Goal: Information Seeking & Learning: Learn about a topic

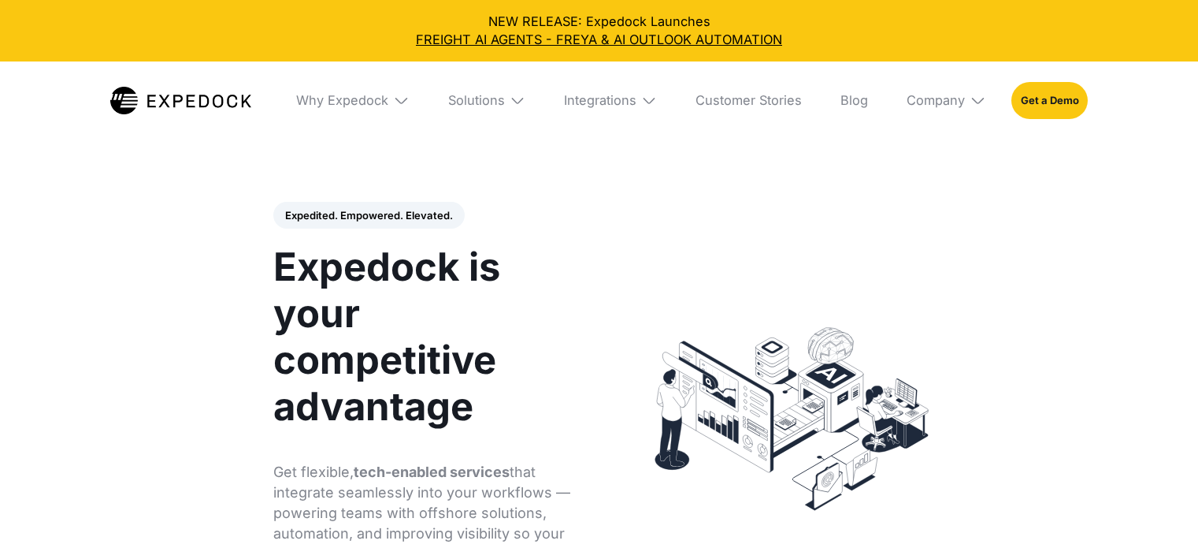
select select
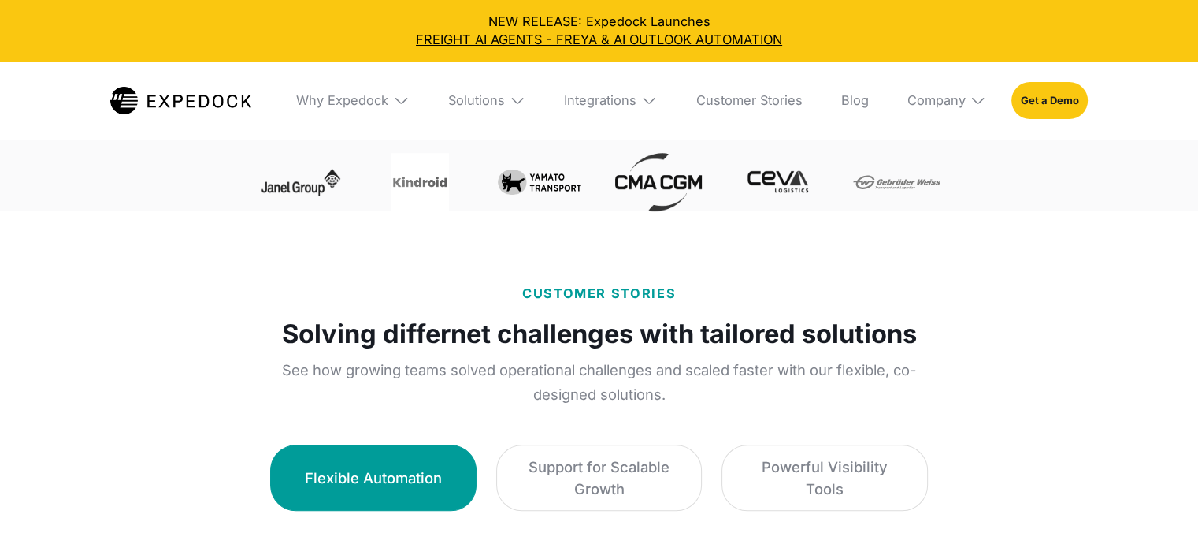
scroll to position [788, 0]
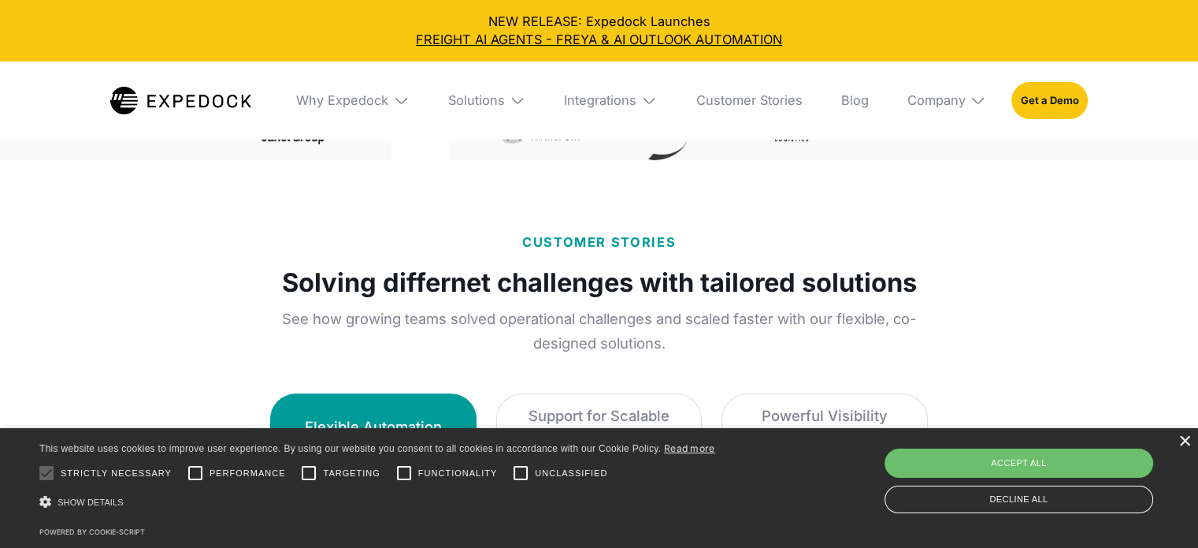
click at [1185, 441] on div "×" at bounding box center [1185, 442] width 12 height 12
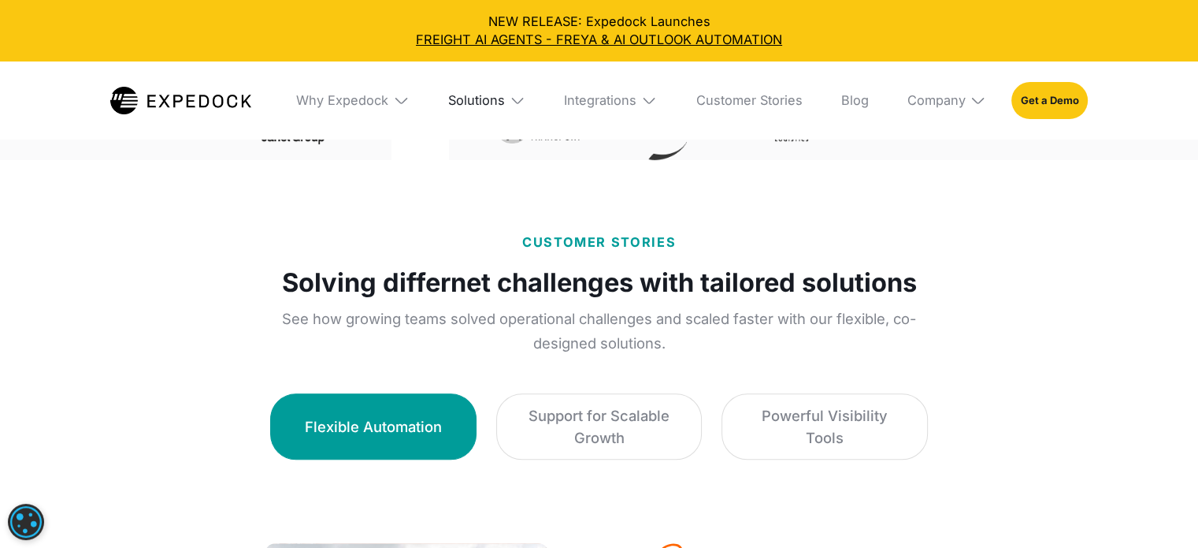
click at [505, 95] on div "Solutions" at bounding box center [476, 100] width 57 height 16
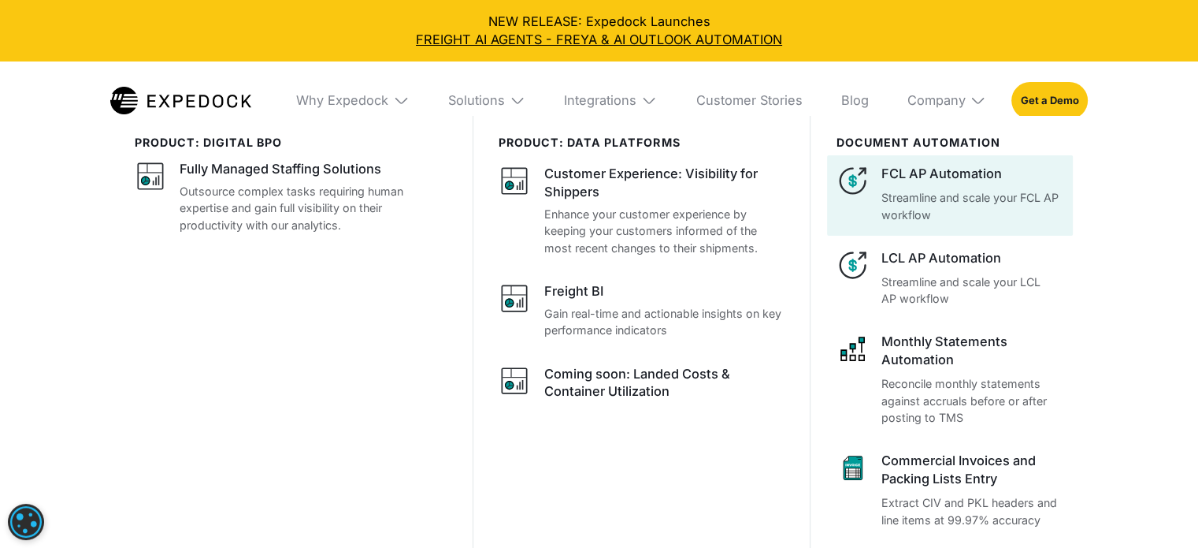
click at [967, 182] on div "FCL AP Automation" at bounding box center [973, 174] width 182 height 18
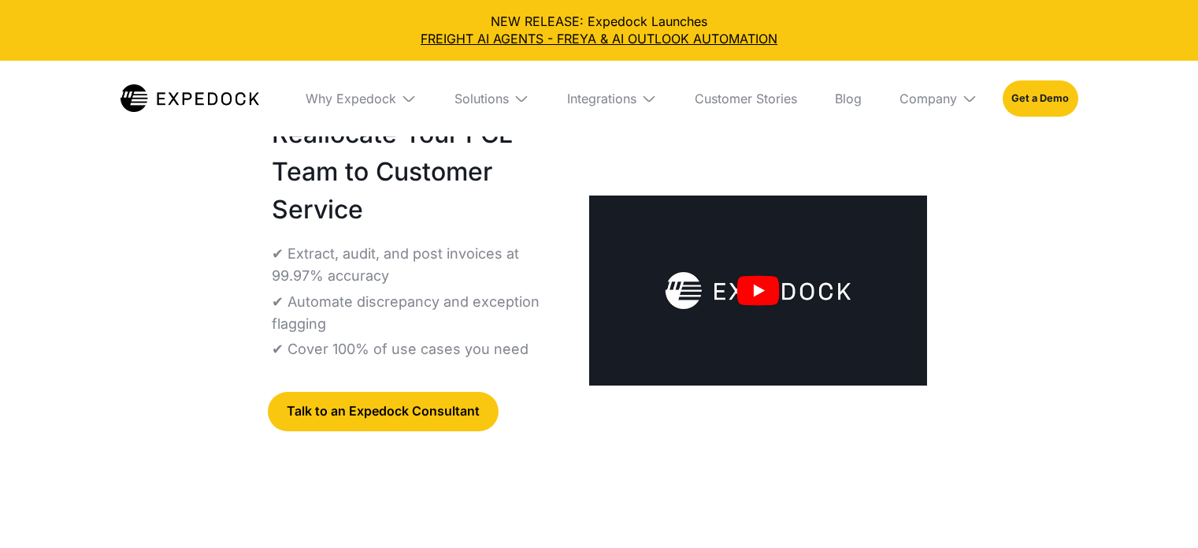
select select
click at [773, 289] on img at bounding box center [758, 290] width 338 height 190
click at [756, 292] on img at bounding box center [758, 290] width 338 height 190
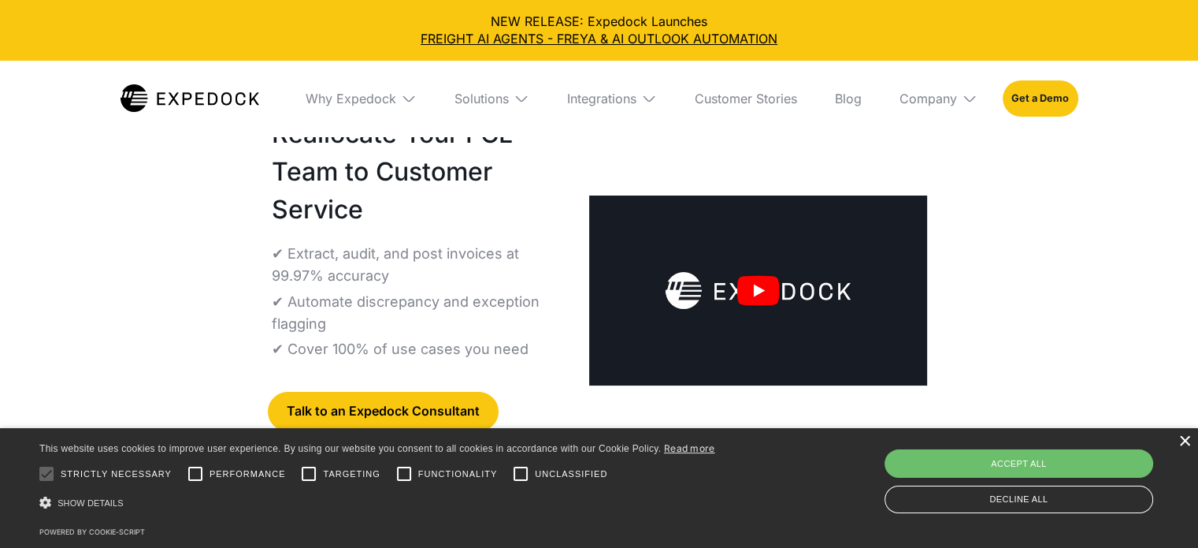
click at [1184, 444] on div "×" at bounding box center [1185, 442] width 12 height 12
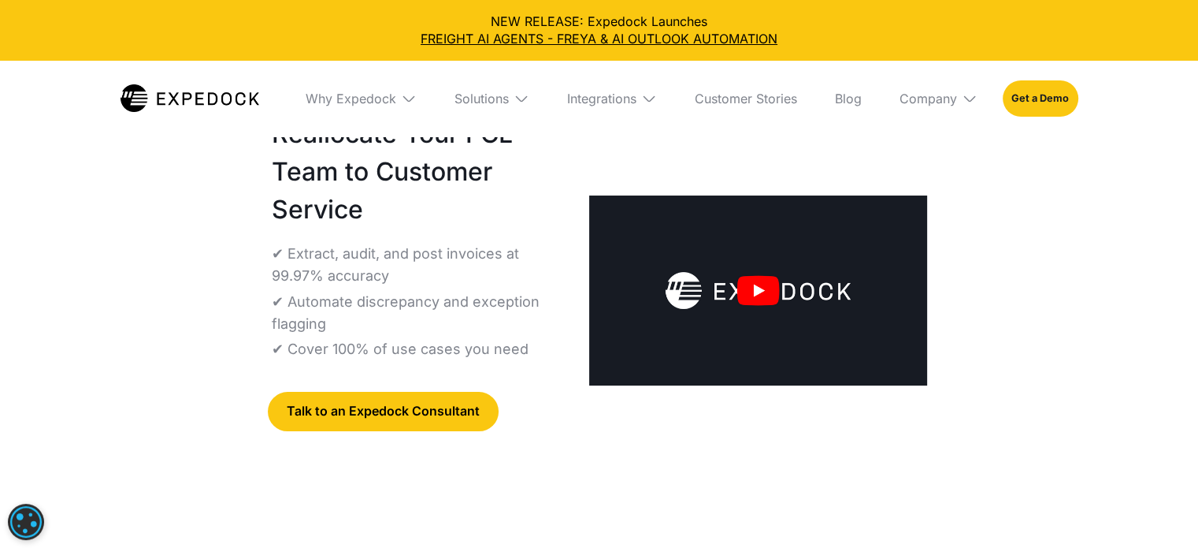
click at [767, 281] on img "open lightbox" at bounding box center [758, 290] width 338 height 190
